Goal: Navigation & Orientation: Find specific page/section

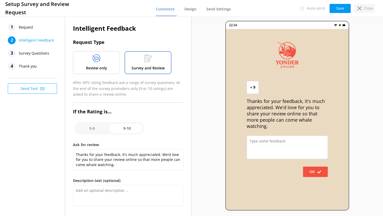
click at [362, 7] on div "Close" at bounding box center [364, 8] width 21 height 9
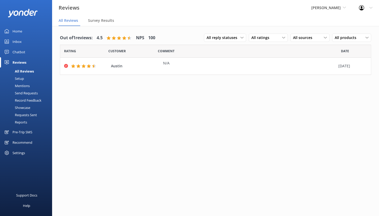
click at [21, 30] on div "Home" at bounding box center [18, 31] width 10 height 10
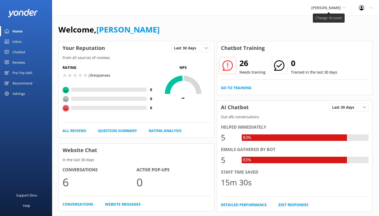
click at [330, 7] on span "[PERSON_NAME]" at bounding box center [325, 7] width 29 height 5
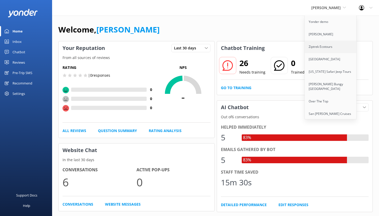
click at [321, 46] on link "Ziptrek Ecotours" at bounding box center [331, 47] width 52 height 13
